Goal: Find specific page/section: Find specific page/section

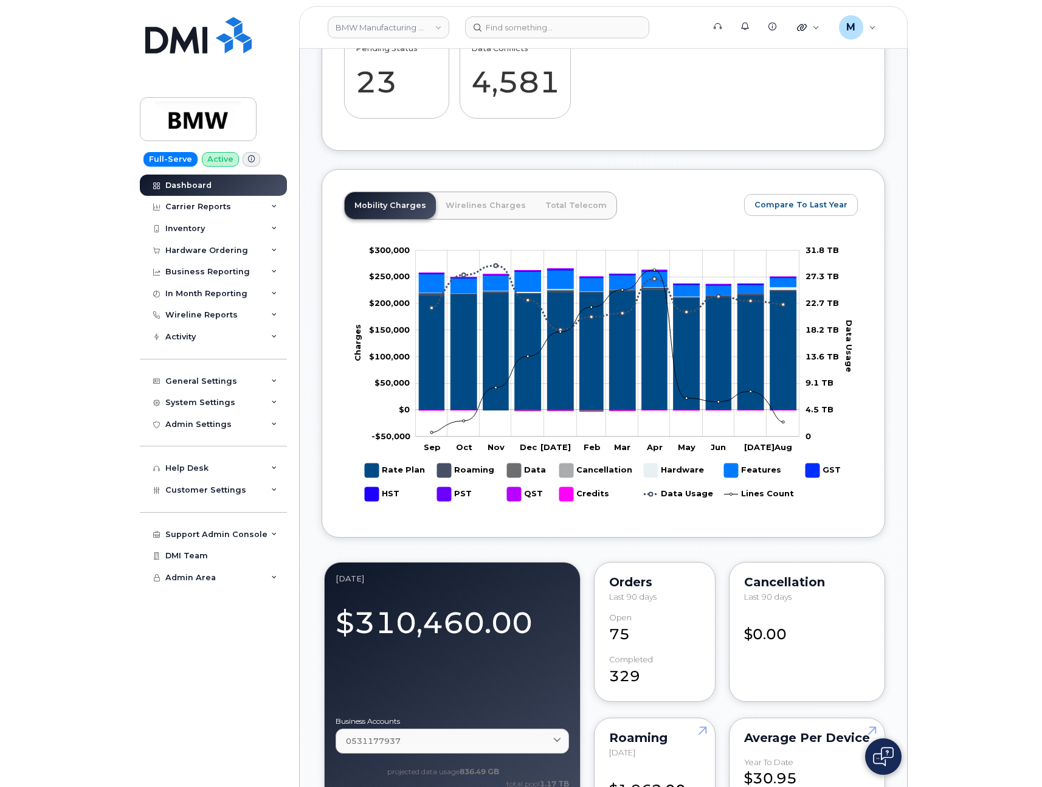
scroll to position [273, 0]
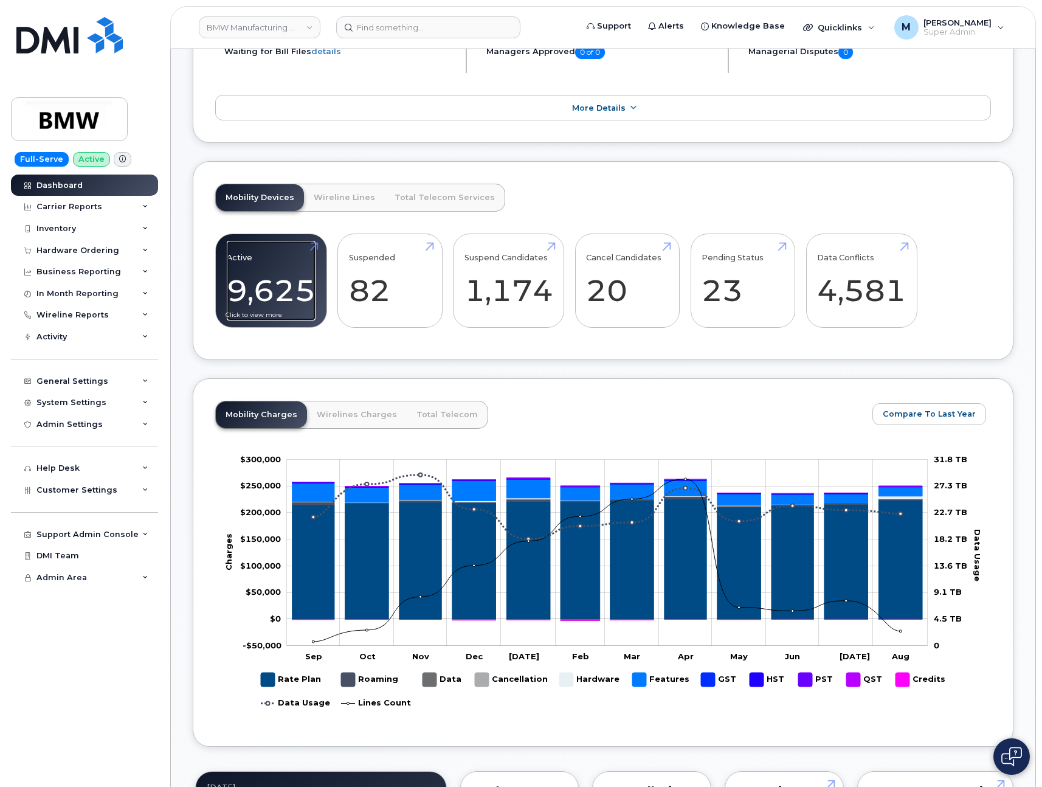
click at [278, 286] on link "Active 9,625" at bounding box center [271, 281] width 89 height 80
click at [618, 283] on link "Cancel Candidates 20" at bounding box center [627, 281] width 82 height 80
click at [630, 275] on link "Cancel Candidates 20" at bounding box center [627, 281] width 82 height 80
